Goal: Complete application form

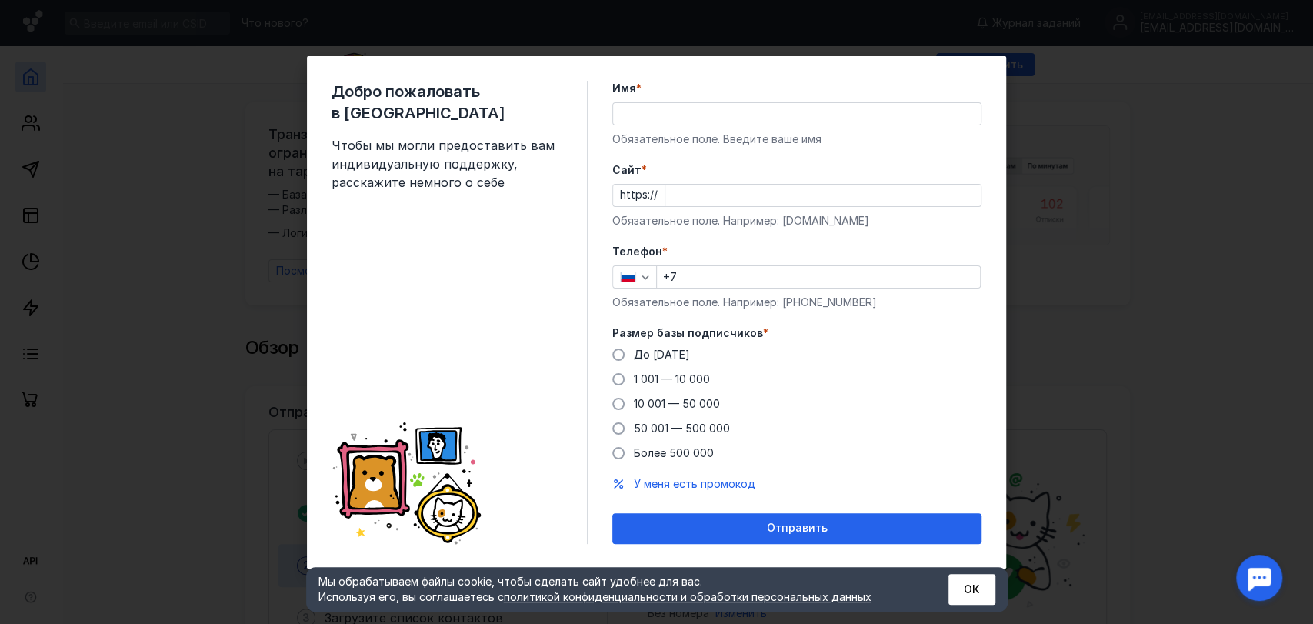
click at [652, 115] on input "Имя *" at bounding box center [797, 114] width 368 height 22
type input "[PERSON_NAME]"
click at [690, 192] on input "Cайт *" at bounding box center [823, 196] width 315 height 22
type input "т"
type input "[DOMAIN_NAME]"
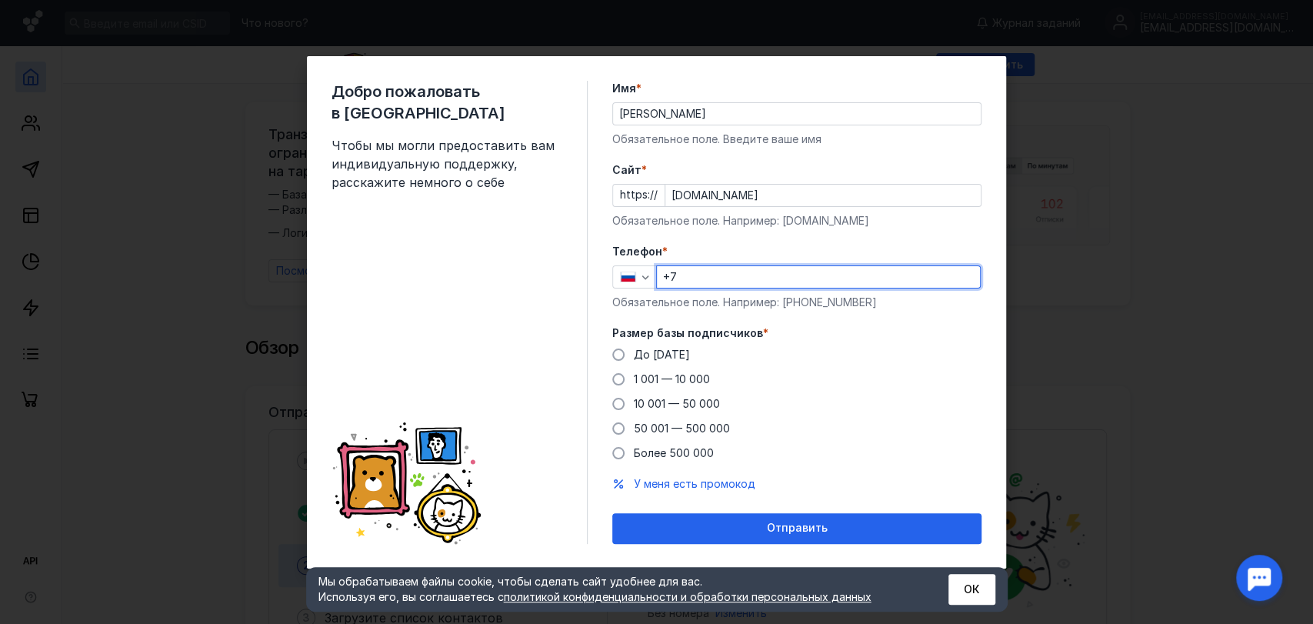
click at [709, 280] on input "+7" at bounding box center [818, 277] width 323 height 22
type input "[PHONE_NUMBER]"
click at [617, 357] on span at bounding box center [618, 355] width 12 height 12
click at [0, 0] on input "До [DATE]" at bounding box center [0, 0] width 0 height 0
click at [620, 383] on span at bounding box center [618, 379] width 12 height 12
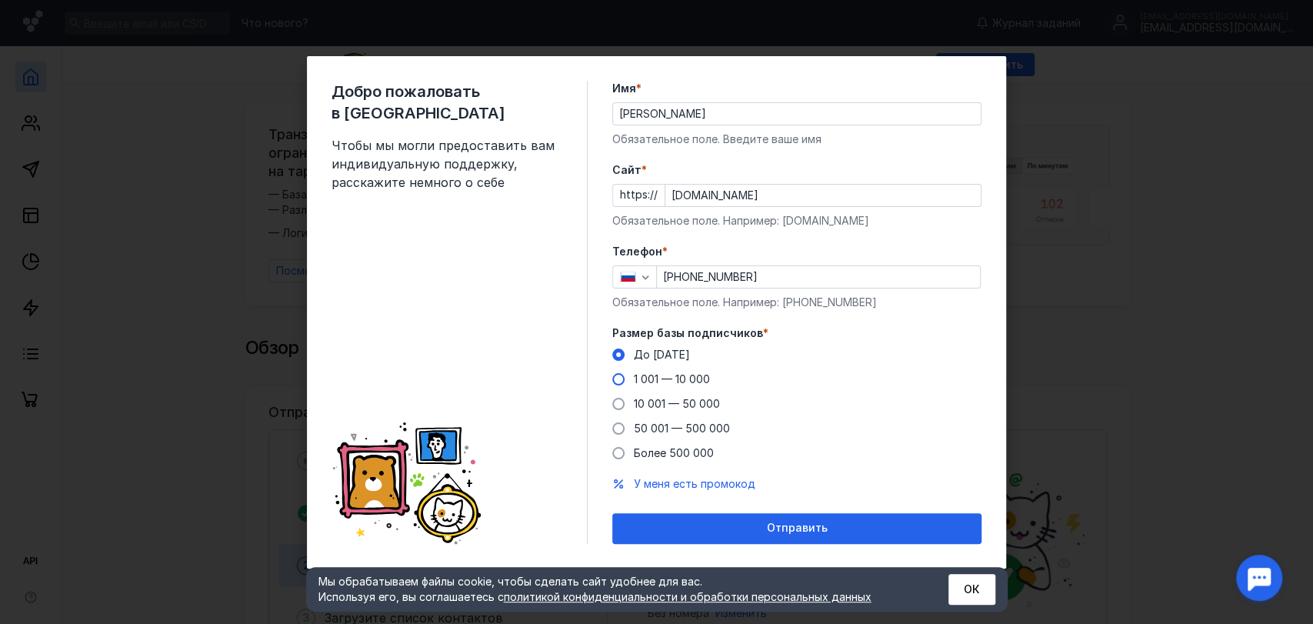
click at [0, 0] on input "1 001 — 10 000" at bounding box center [0, 0] width 0 height 0
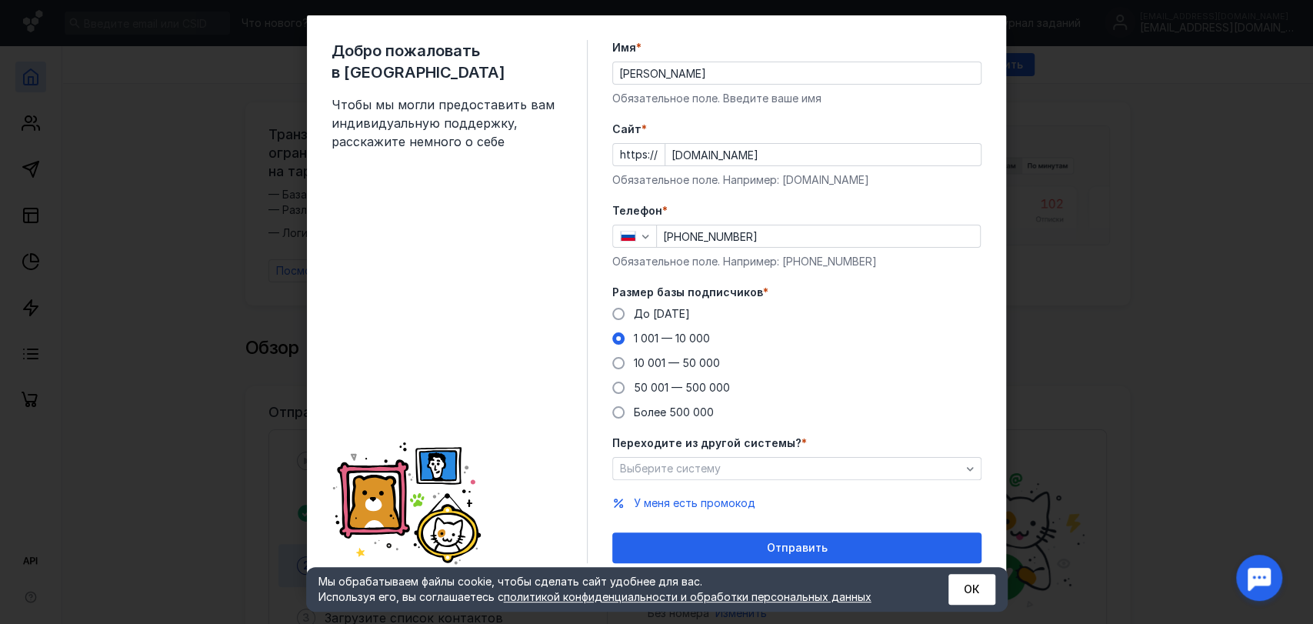
scroll to position [25, 0]
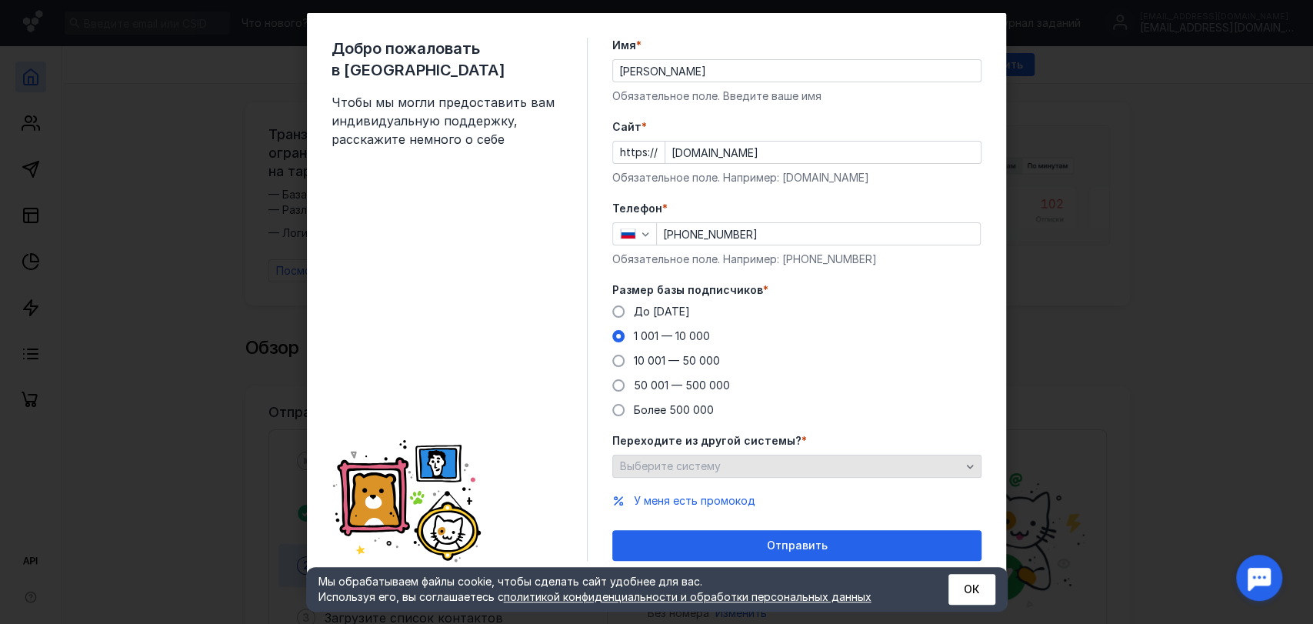
click at [967, 465] on icon "button" at bounding box center [970, 467] width 7 height 4
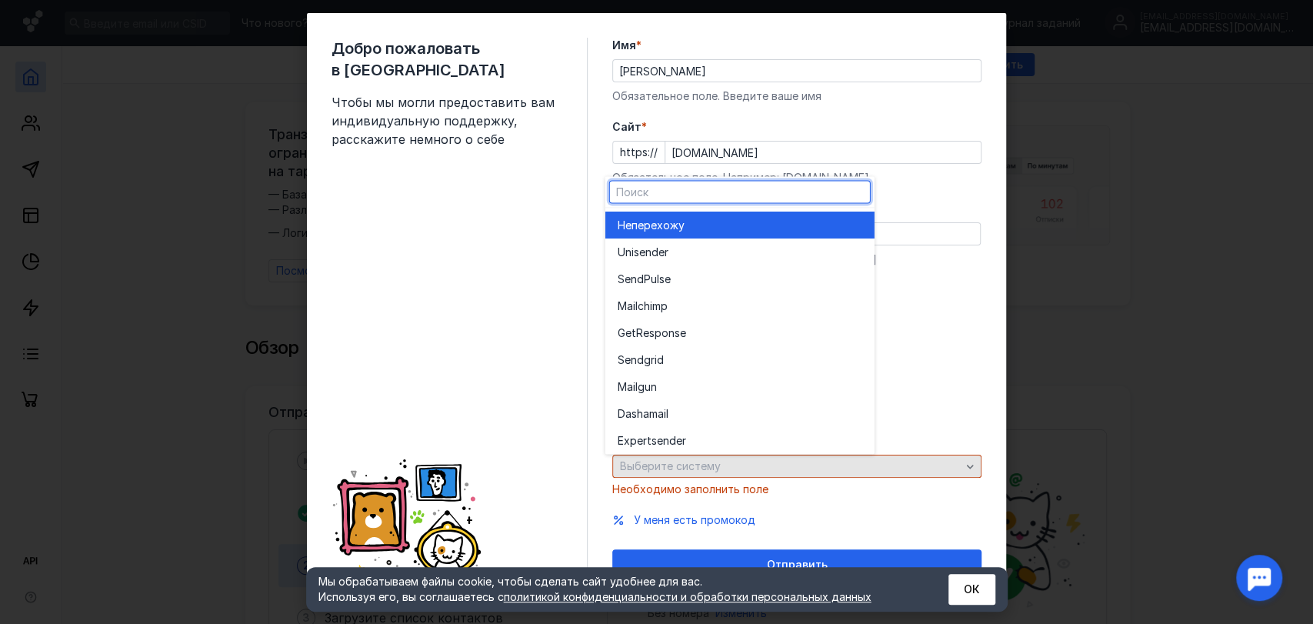
click at [967, 465] on icon "button" at bounding box center [970, 467] width 7 height 4
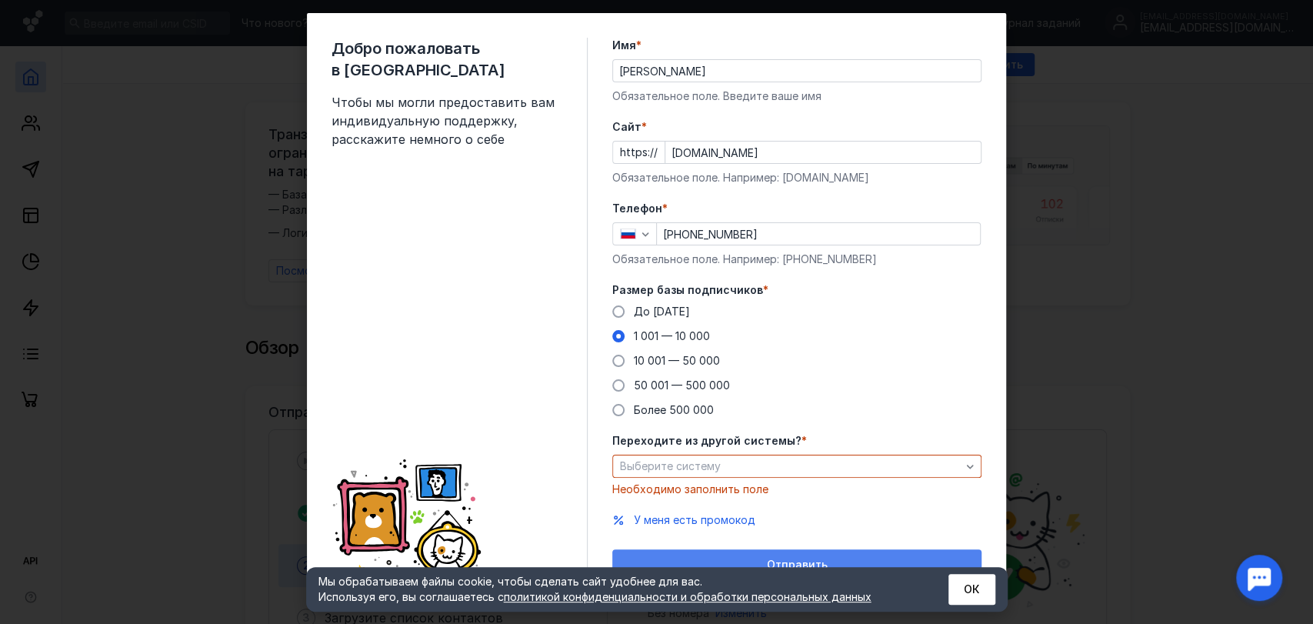
click at [799, 556] on div "Отправить" at bounding box center [796, 564] width 369 height 31
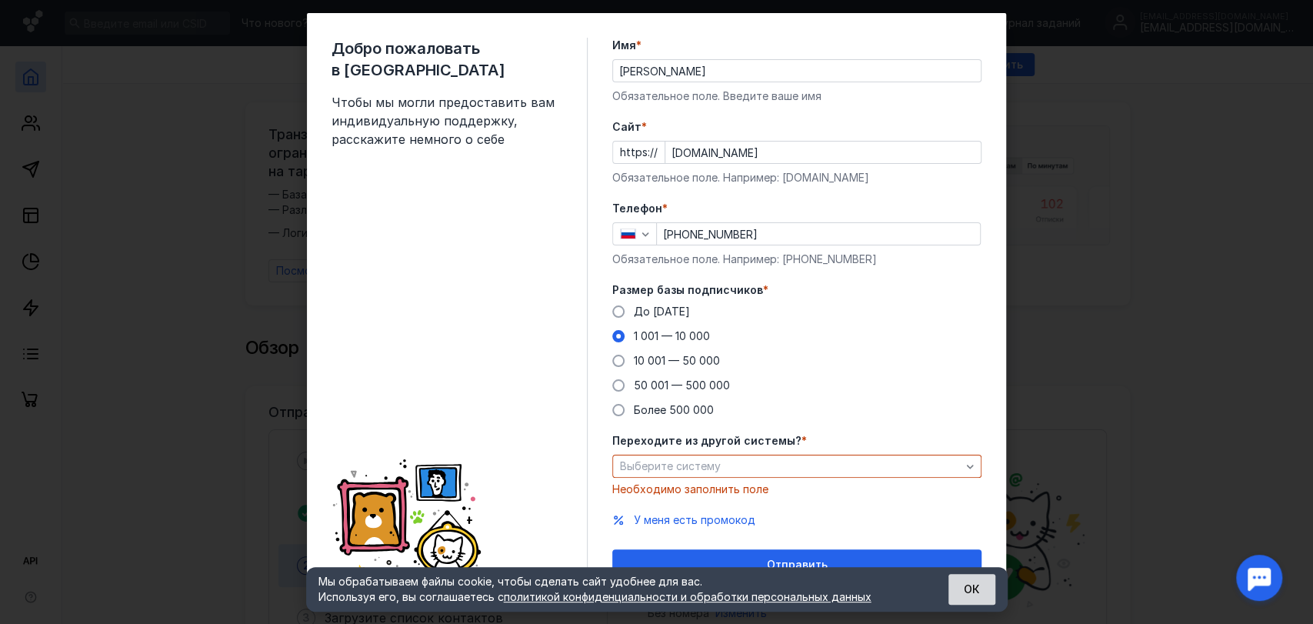
click at [967, 580] on button "ОК" at bounding box center [972, 589] width 47 height 31
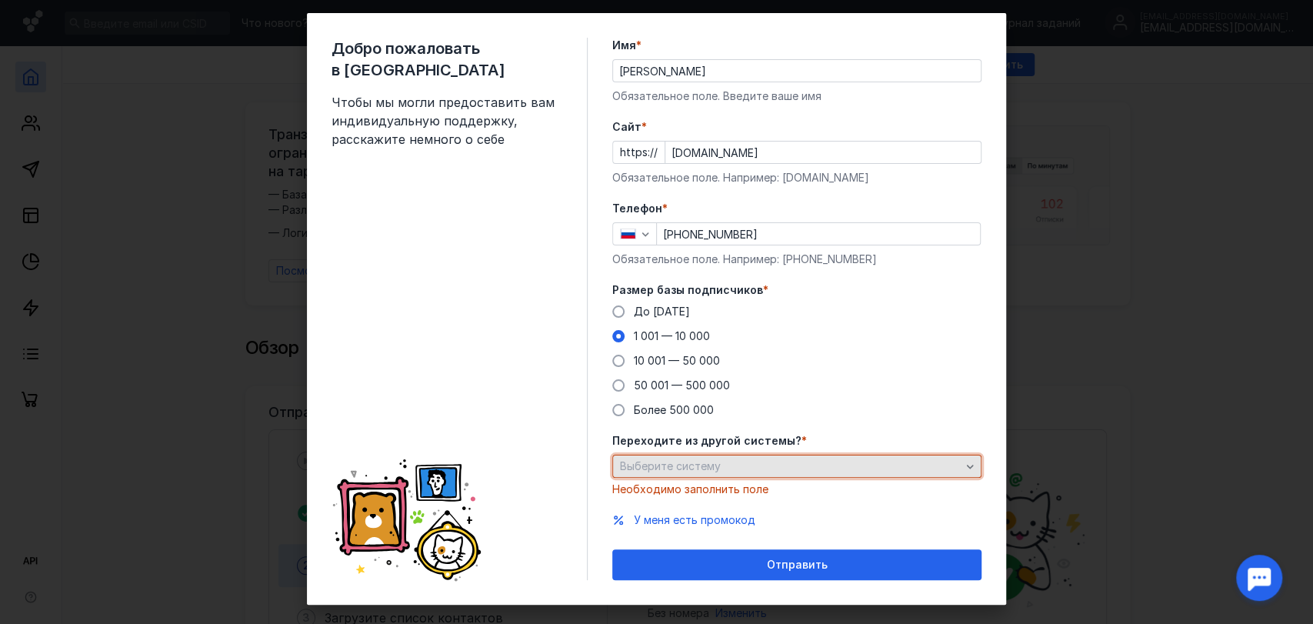
click at [963, 470] on div "button" at bounding box center [970, 466] width 15 height 15
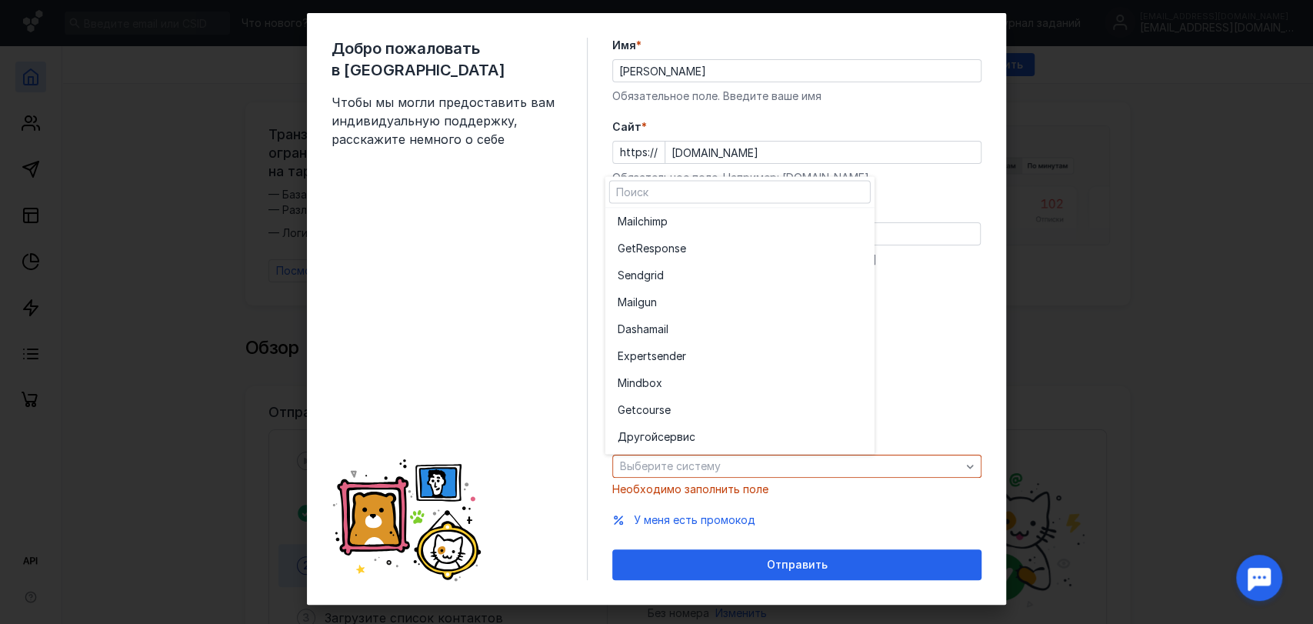
click at [812, 419] on div "SendPuls e Mailchim p G etResponse Sendgr id Mail gun Dashamai l Ex pertsender …" at bounding box center [740, 331] width 269 height 246
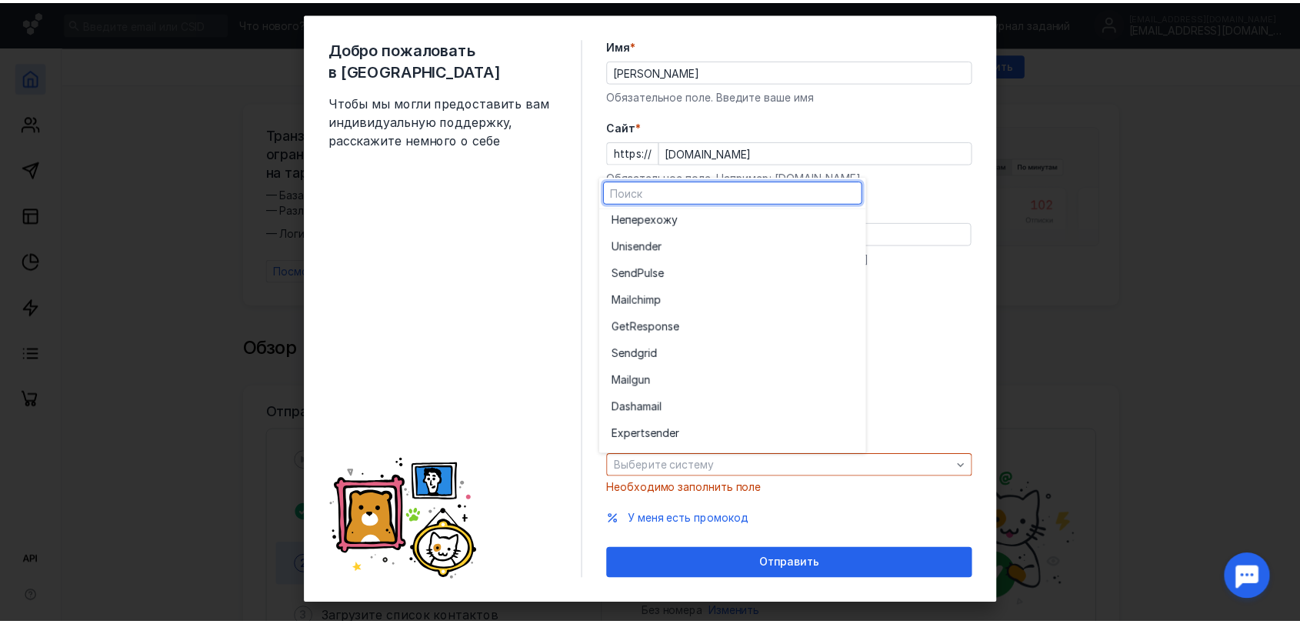
scroll to position [0, 0]
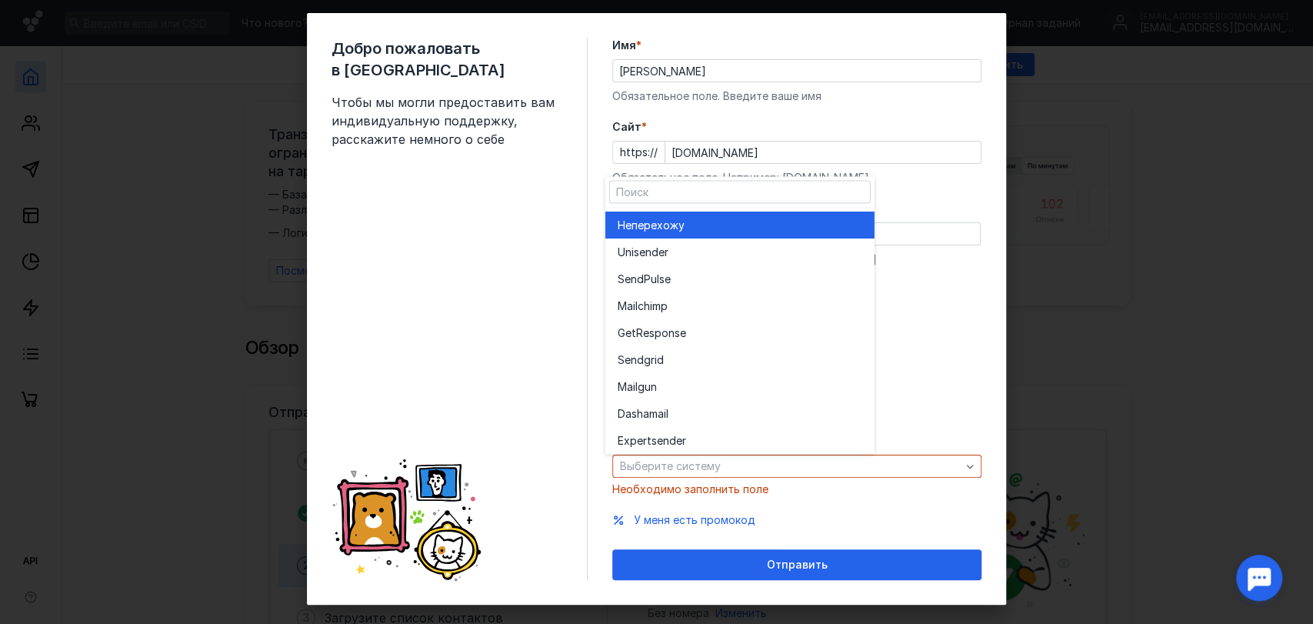
click at [698, 227] on div "Не перехожу" at bounding box center [740, 225] width 245 height 15
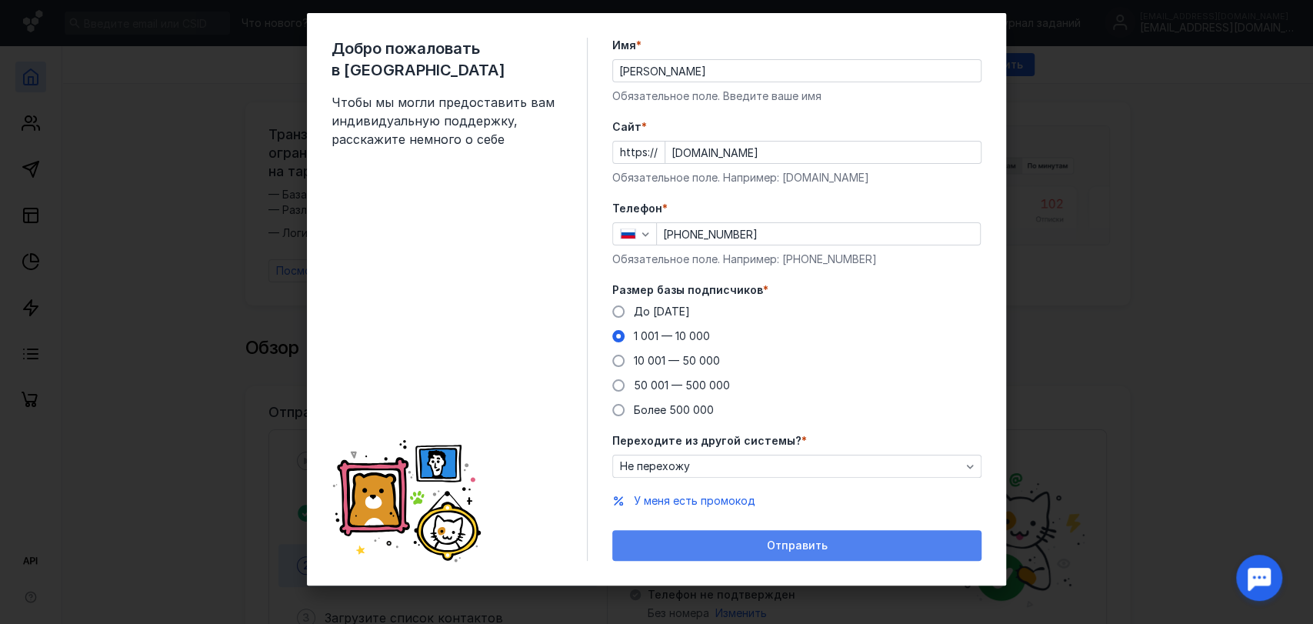
click at [771, 539] on span "Отправить" at bounding box center [797, 545] width 61 height 13
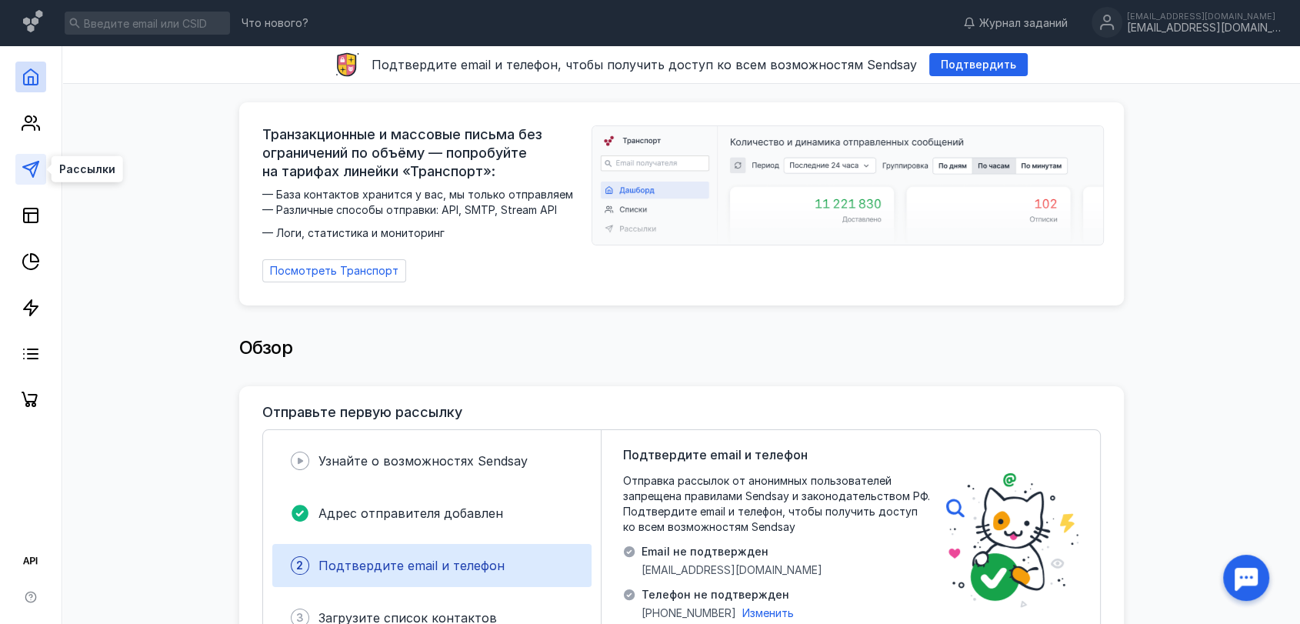
click at [38, 164] on icon at bounding box center [31, 169] width 18 height 18
